Goal: Information Seeking & Learning: Learn about a topic

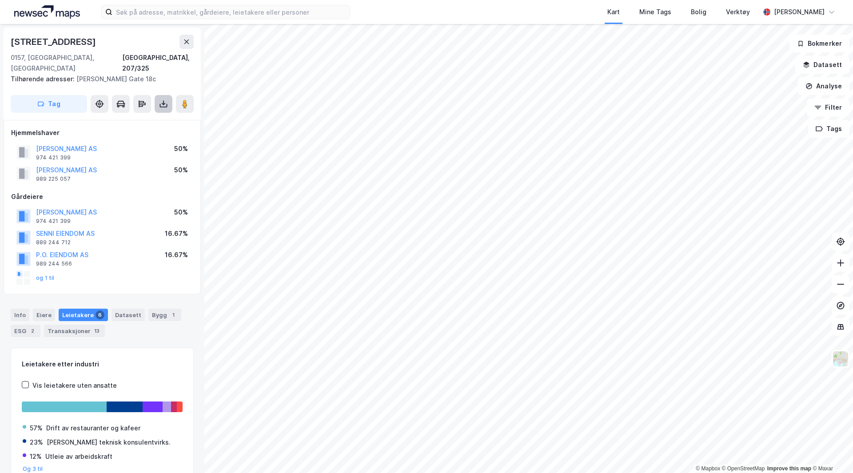
click at [162, 99] on icon at bounding box center [163, 103] width 9 height 9
click at [134, 118] on div "Last ned grunnbok" at bounding box center [120, 121] width 52 height 7
click at [130, 11] on input at bounding box center [230, 11] width 237 height 13
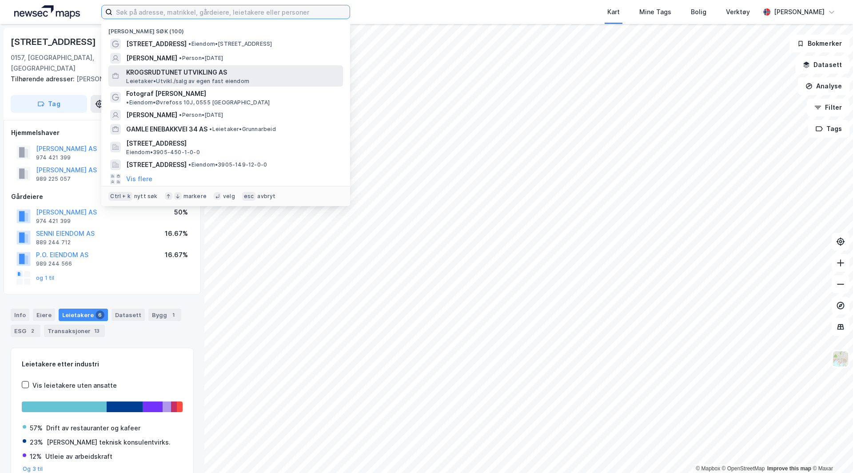
type input "4"
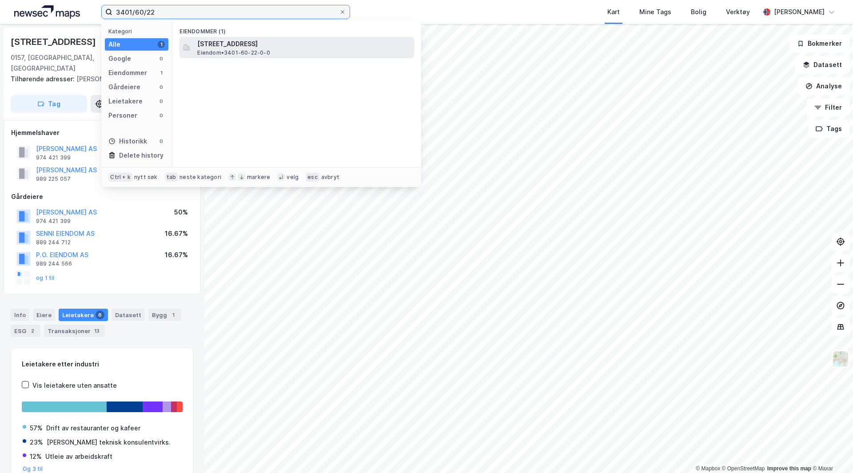
type input "3401/60/22"
click at [230, 56] on span "Eiendom • 3401-60-22-0-0" at bounding box center [233, 52] width 72 height 7
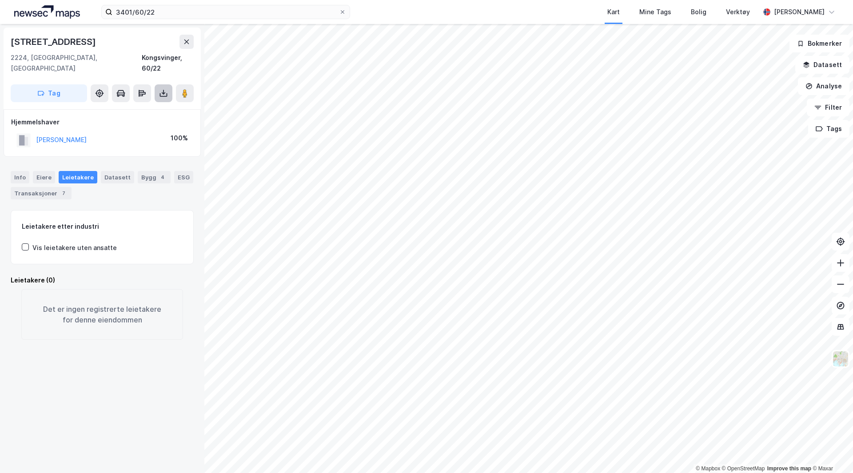
click at [164, 89] on icon at bounding box center [163, 93] width 9 height 9
click at [137, 107] on div "Last ned grunnbok" at bounding box center [120, 110] width 52 height 7
click at [59, 189] on div "7" at bounding box center [63, 193] width 9 height 9
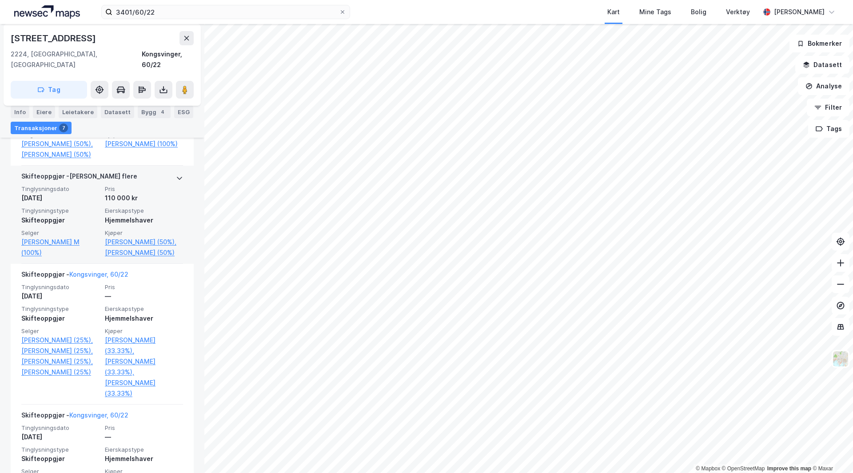
scroll to position [222, 0]
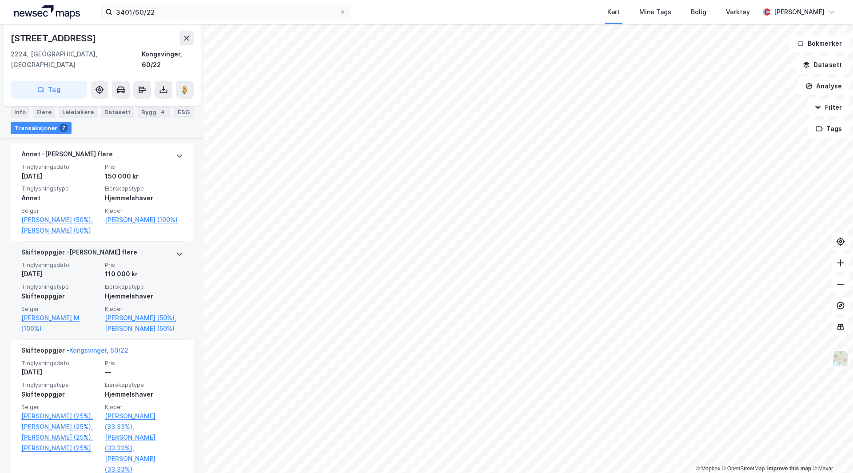
drag, startPoint x: 62, startPoint y: 219, endPoint x: 78, endPoint y: 293, distance: 75.3
drag, startPoint x: 78, startPoint y: 293, endPoint x: 194, endPoint y: 326, distance: 121.0
click at [194, 326] on div "Solvinvegen 17 2224, [GEOGRAPHIC_DATA], Innlandet [GEOGRAPHIC_DATA], 60/22 Tag …" at bounding box center [102, 248] width 204 height 449
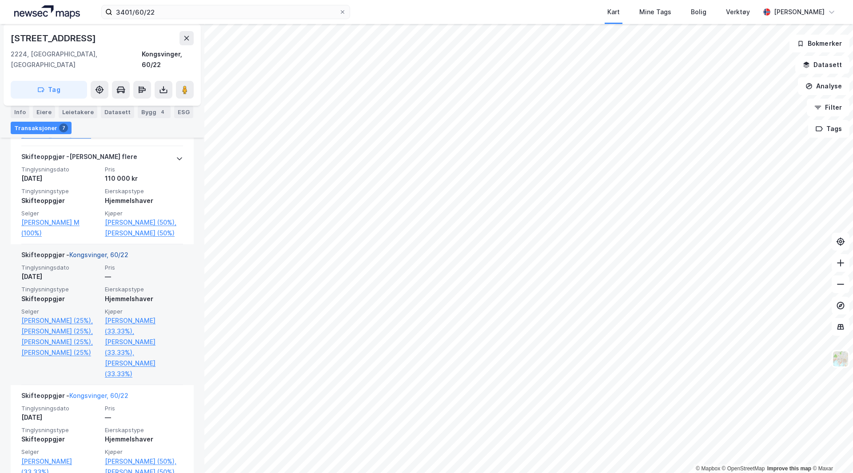
scroll to position [296, 0]
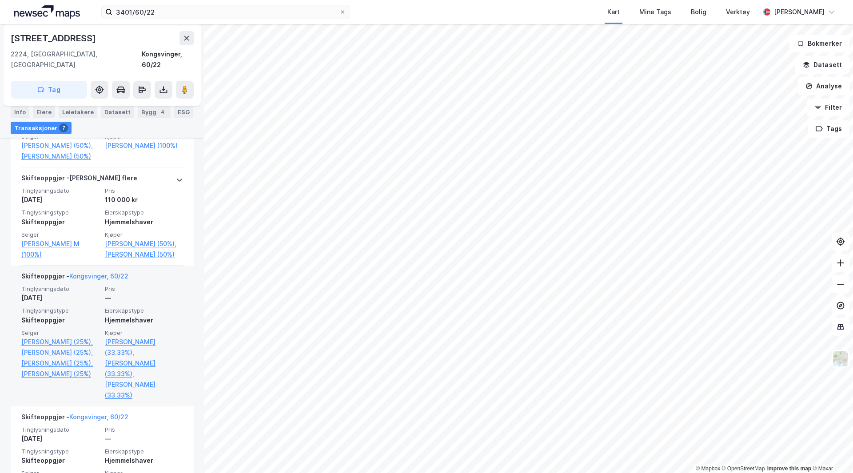
drag, startPoint x: 109, startPoint y: 309, endPoint x: 167, endPoint y: 317, distance: 59.2
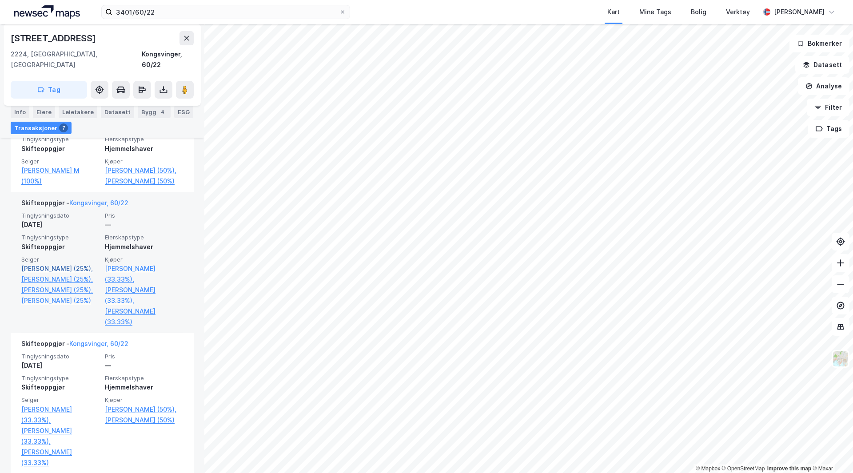
scroll to position [222, 0]
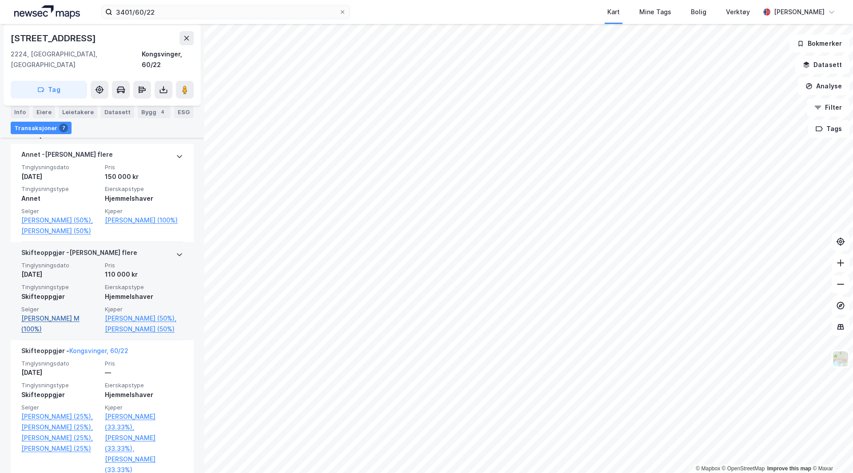
click at [75, 327] on link "[PERSON_NAME] M (100%)" at bounding box center [60, 323] width 78 height 21
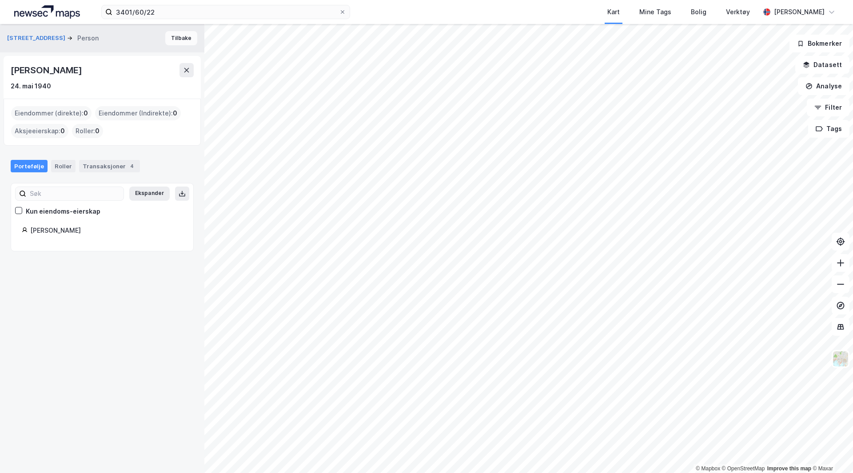
click at [173, 40] on button "Tilbake" at bounding box center [181, 38] width 32 height 14
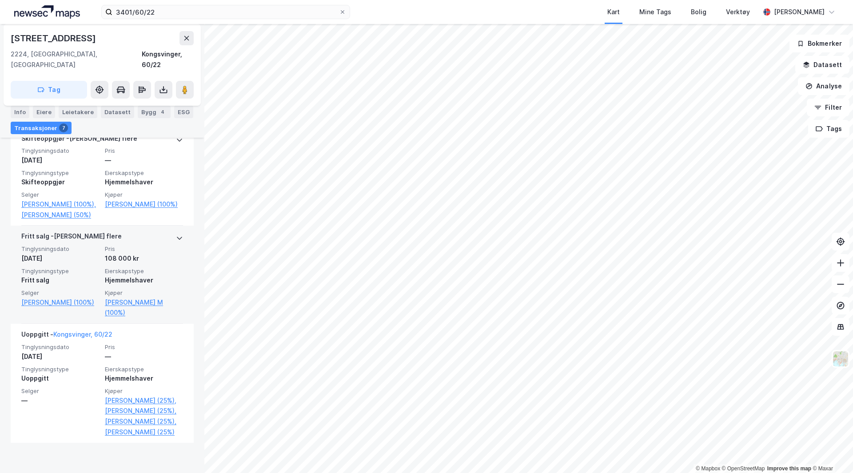
scroll to position [739, 0]
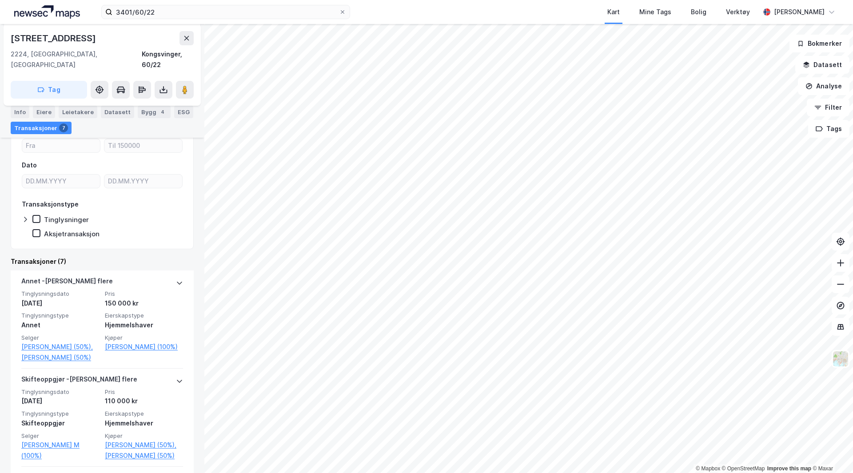
scroll to position [148, 0]
